Goal: Connect with others: Connect with other users

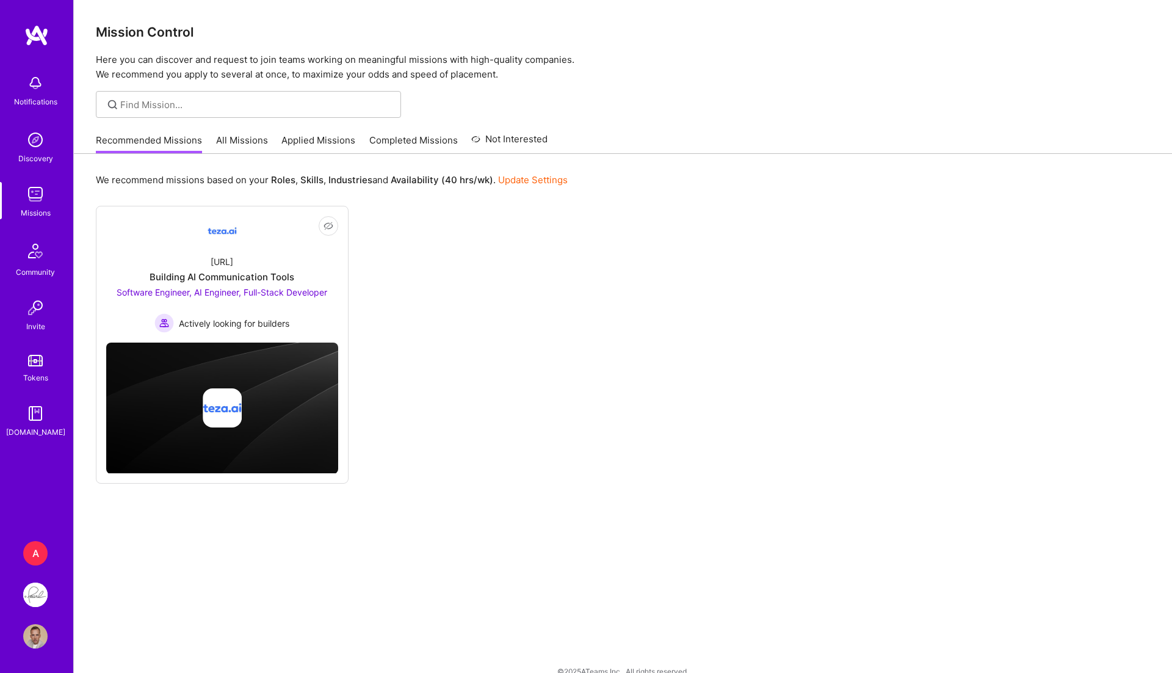
click at [40, 644] on img at bounding box center [35, 636] width 24 height 24
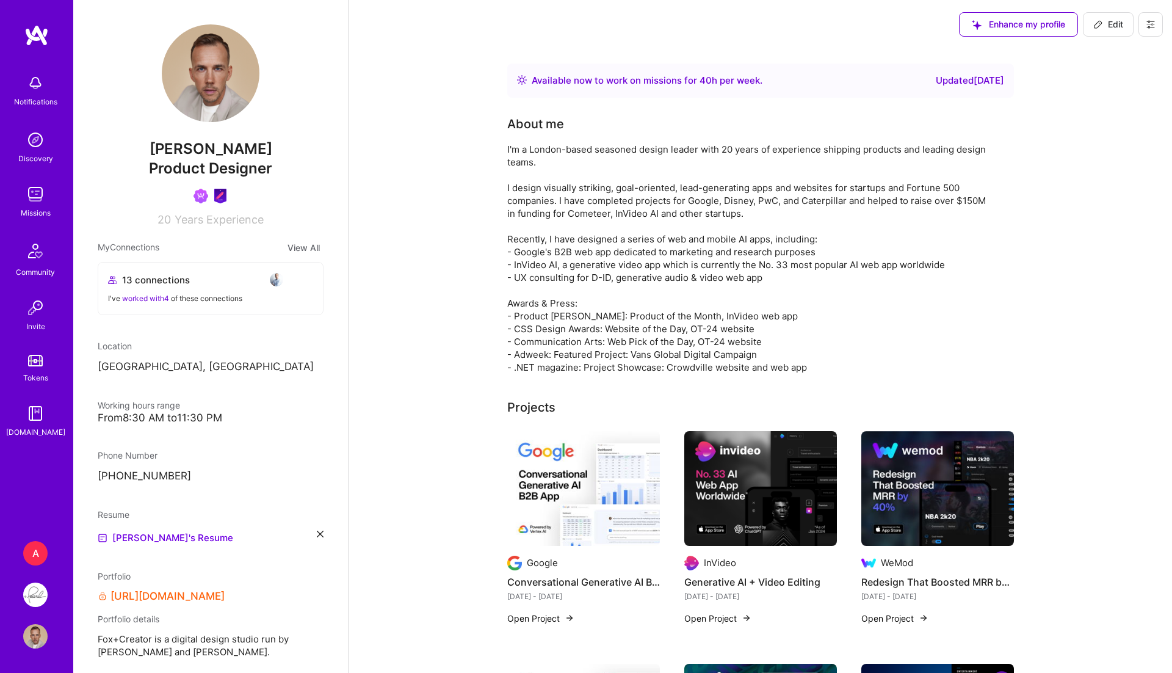
drag, startPoint x: 508, startPoint y: 310, endPoint x: 734, endPoint y: 460, distance: 271.4
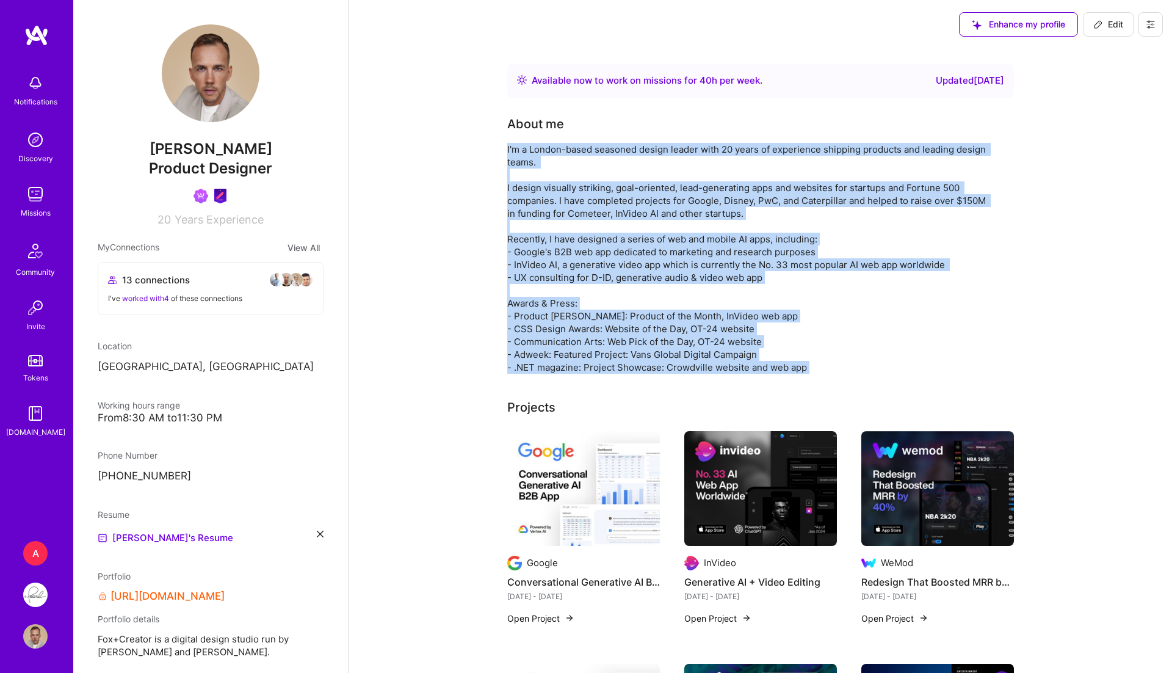
drag, startPoint x: 810, startPoint y: 374, endPoint x: 495, endPoint y: 150, distance: 386.2
copy div "I'm a London-based seasoned design leader with 20 years of experience shipping …"
